Goal: Entertainment & Leisure: Consume media (video, audio)

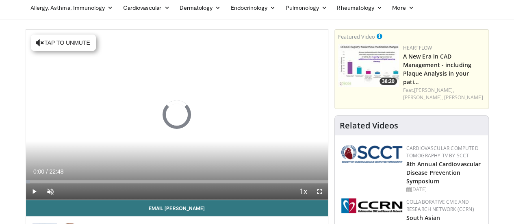
scroll to position [34, 0]
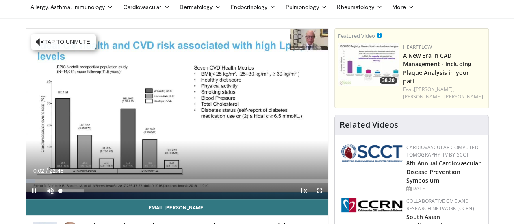
click at [42, 199] on span "Video Player" at bounding box center [50, 190] width 16 height 16
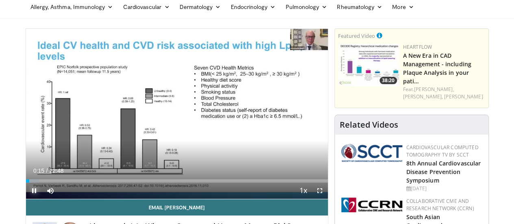
click at [26, 199] on span "Video Player" at bounding box center [34, 190] width 16 height 16
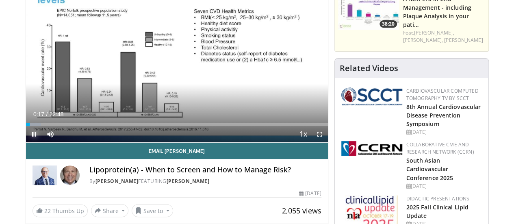
scroll to position [95, 0]
